Goal: Information Seeking & Learning: Check status

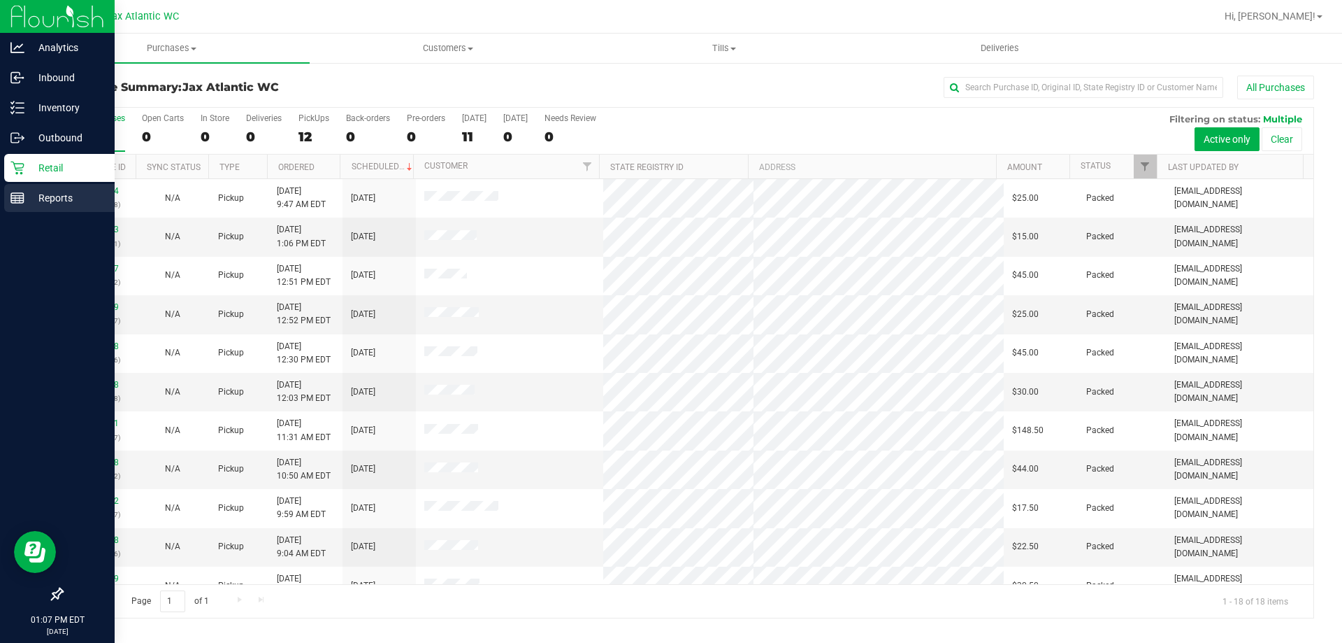
click at [51, 195] on p "Reports" at bounding box center [66, 197] width 84 height 17
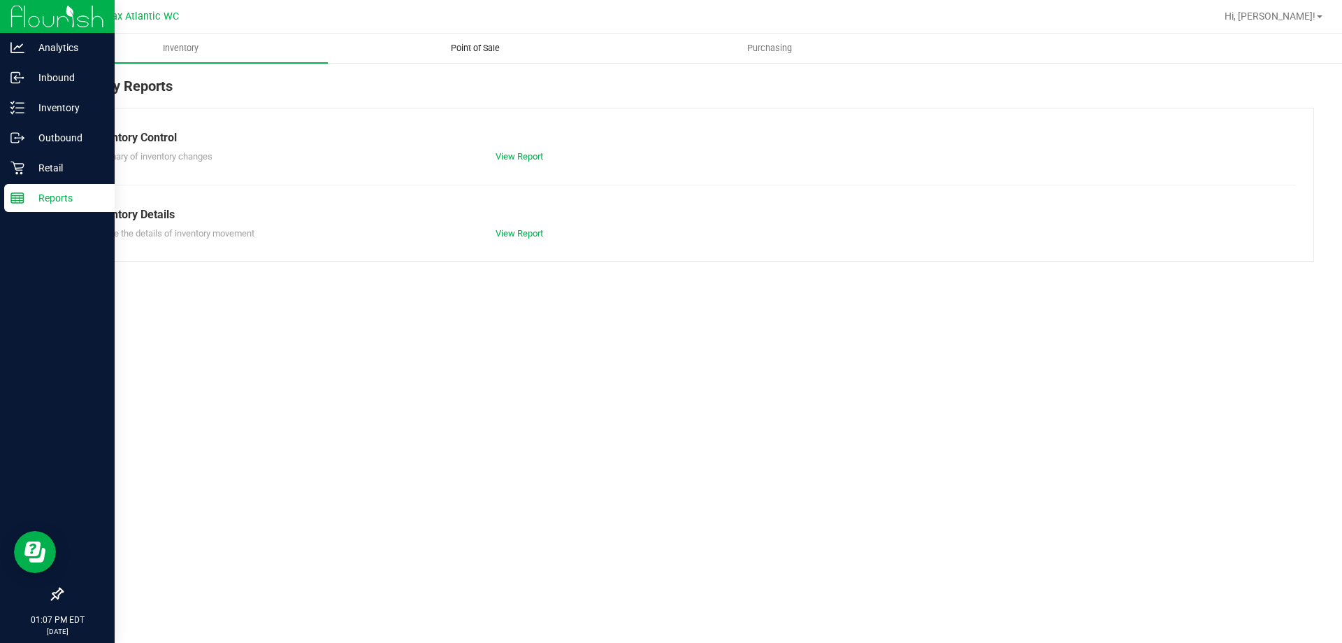
click at [499, 48] on span "Point of Sale" at bounding box center [475, 48] width 87 height 13
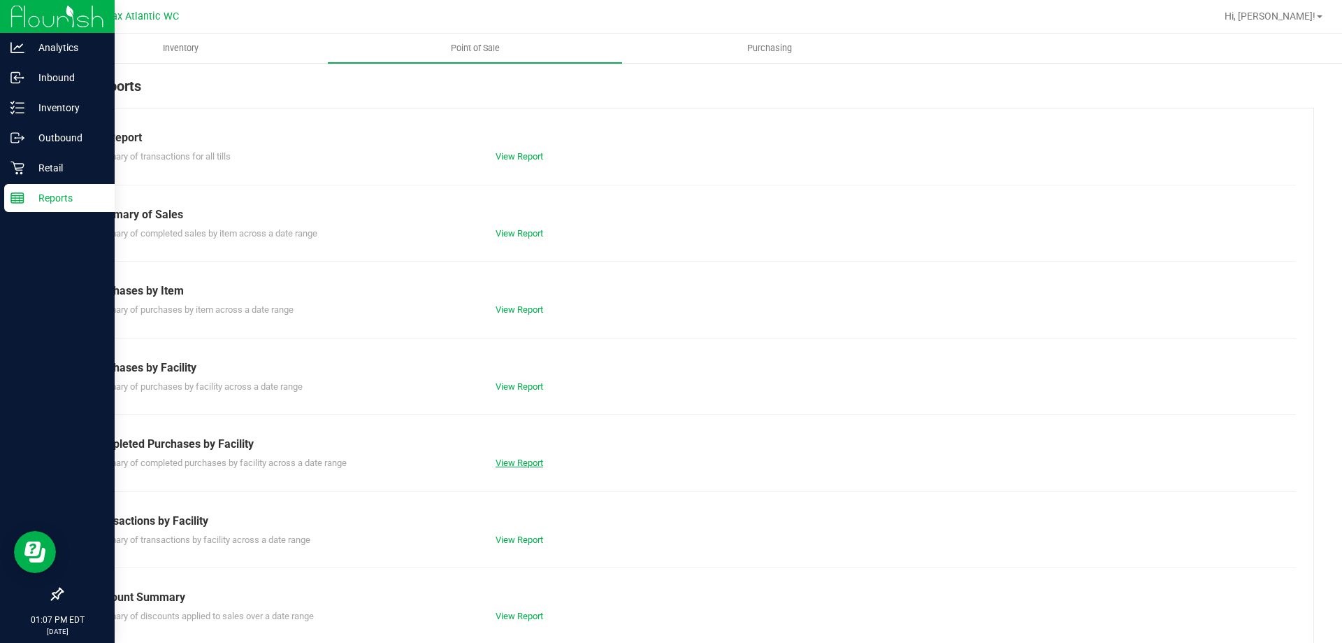
click at [510, 464] on link "View Report" at bounding box center [520, 462] width 48 height 10
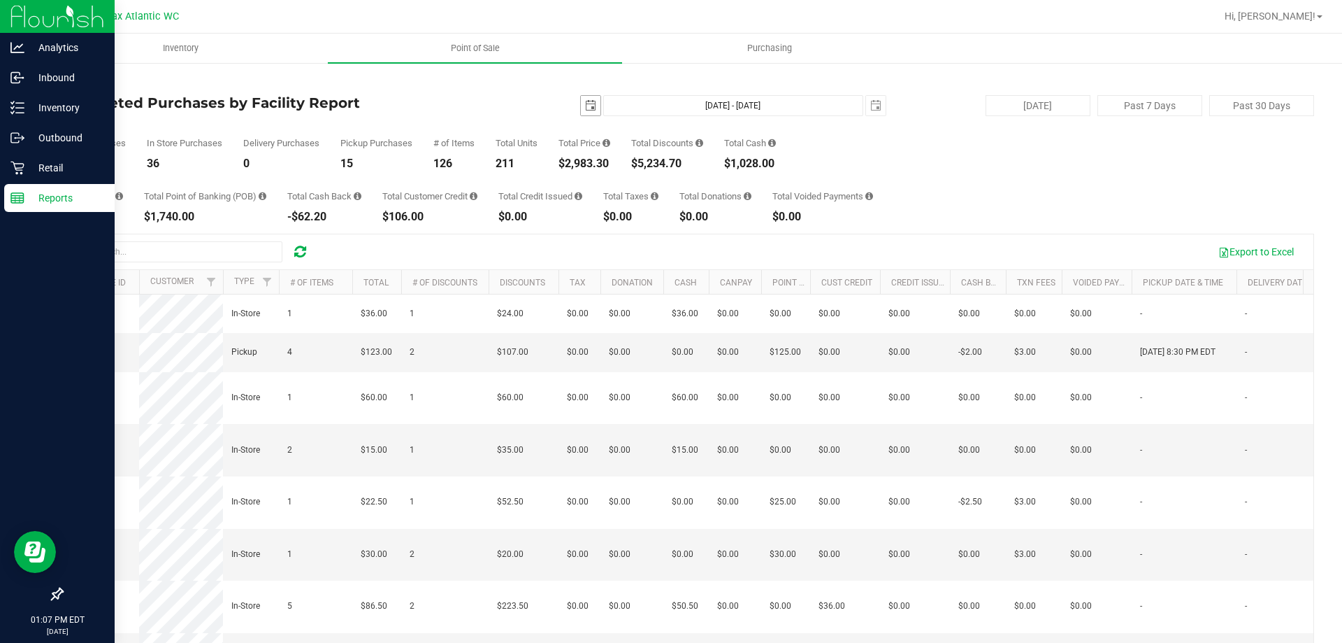
click at [585, 103] on span "select" at bounding box center [590, 105] width 11 height 11
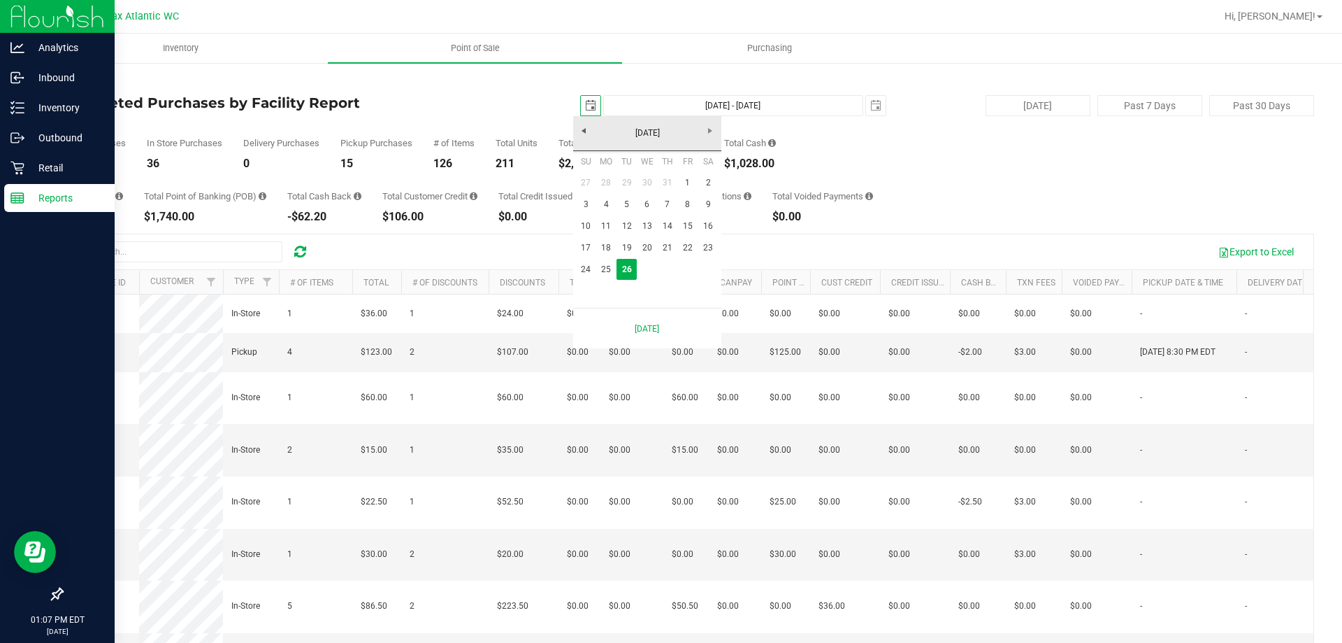
scroll to position [0, 35]
click at [610, 268] on link "25" at bounding box center [606, 270] width 20 height 22
type input "[DATE]"
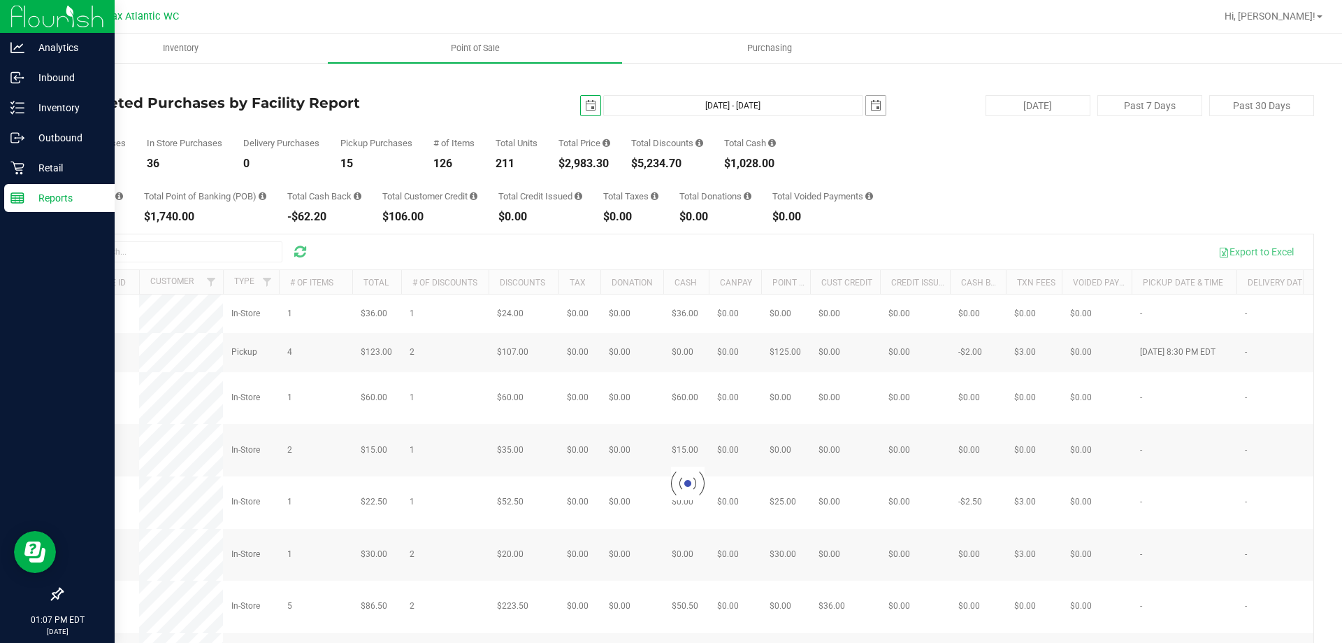
click at [873, 104] on span "select" at bounding box center [876, 105] width 11 height 11
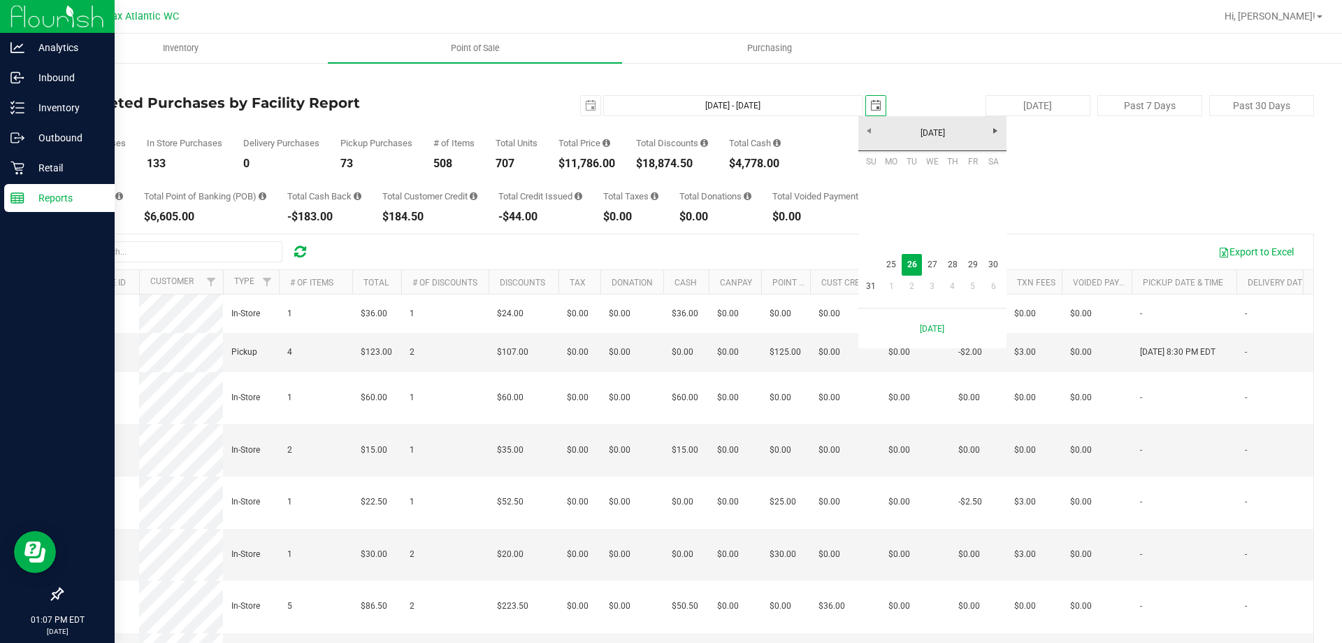
scroll to position [0, 35]
click at [893, 264] on link "25" at bounding box center [892, 265] width 20 height 22
type input "[DATE] - [DATE]"
type input "[DATE]"
